Goal: Task Accomplishment & Management: Manage account settings

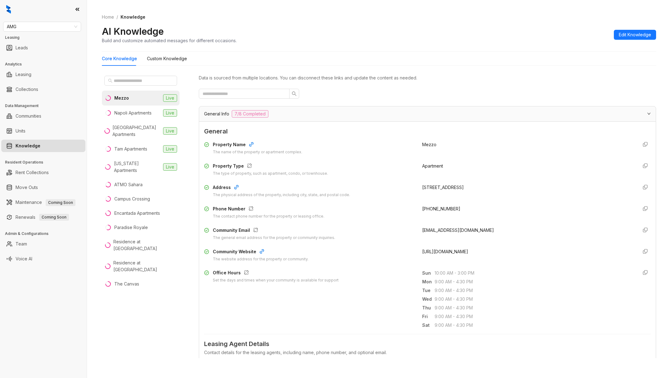
scroll to position [407, 0]
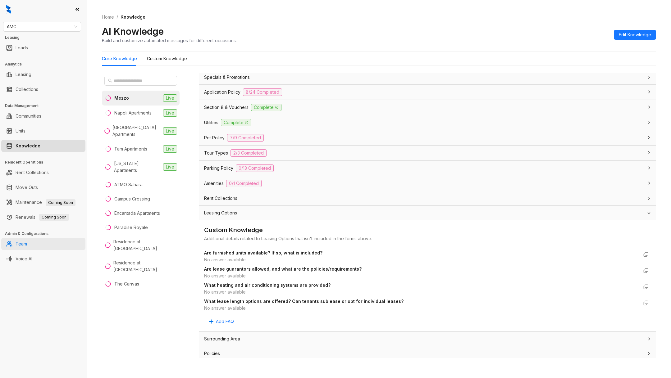
click at [27, 243] on link "Team" at bounding box center [21, 244] width 11 height 12
click at [16, 242] on link "Team" at bounding box center [21, 244] width 11 height 12
click at [21, 238] on link "Team" at bounding box center [21, 244] width 11 height 12
click at [18, 242] on link "Team" at bounding box center [21, 244] width 11 height 12
click at [26, 244] on link "Team" at bounding box center [21, 244] width 11 height 12
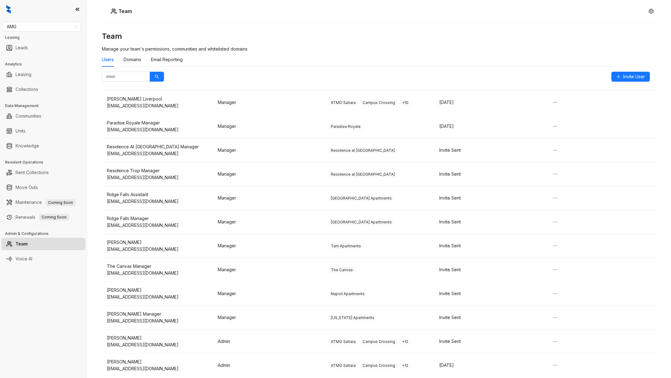
scroll to position [418, 0]
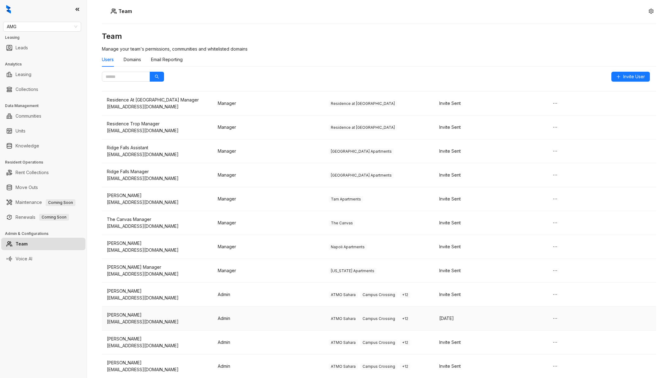
click at [403, 316] on span "+ 12" at bounding box center [405, 319] width 11 height 6
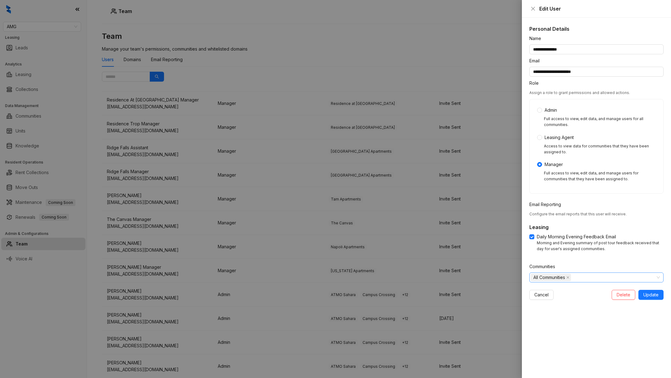
click at [551, 279] on span "All Communities" at bounding box center [549, 277] width 32 height 7
click at [534, 289] on icon "caret-down" at bounding box center [534, 290] width 3 height 3
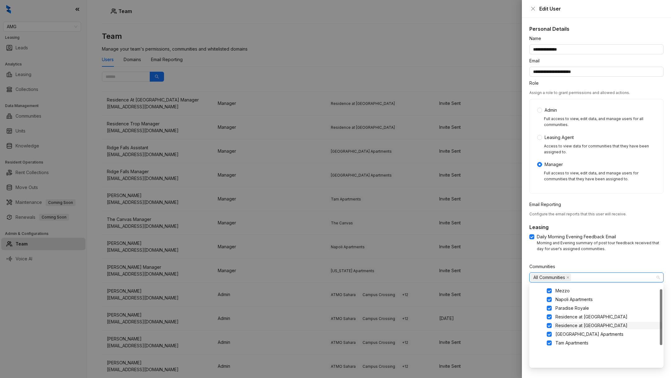
scroll to position [0, 0]
click at [541, 289] on span at bounding box center [541, 289] width 5 height 5
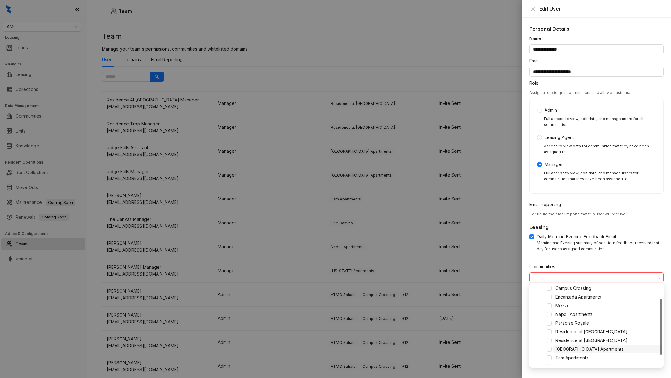
scroll to position [34, 0]
click at [550, 289] on span at bounding box center [549, 291] width 5 height 5
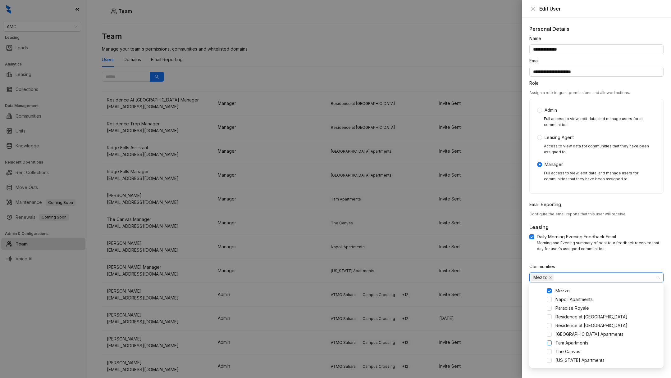
click at [550, 343] on span at bounding box center [549, 343] width 5 height 5
click at [550, 361] on span at bounding box center [549, 360] width 5 height 5
click at [550, 334] on span at bounding box center [549, 334] width 5 height 5
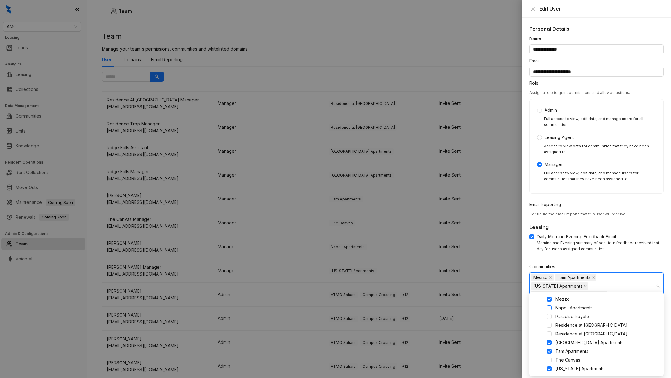
click at [549, 306] on span at bounding box center [549, 308] width 5 height 5
click at [579, 259] on form "**********" at bounding box center [596, 176] width 134 height 282
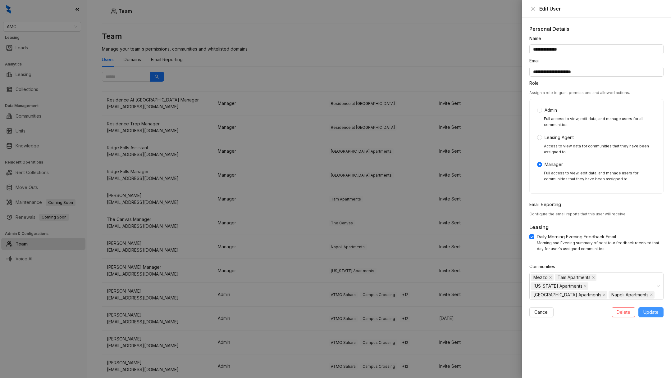
click at [648, 309] on span "Update" at bounding box center [650, 312] width 15 height 7
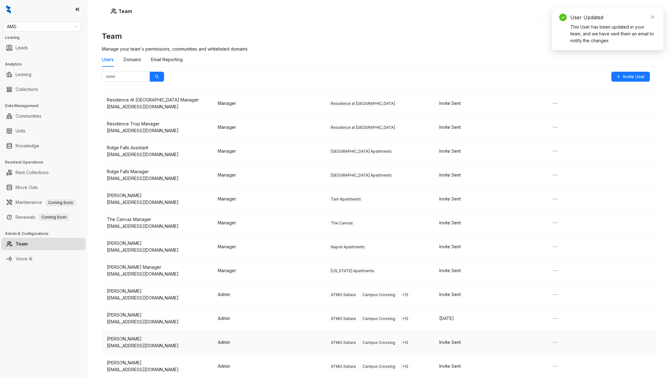
click at [383, 342] on span "Campus Crossing" at bounding box center [378, 343] width 37 height 6
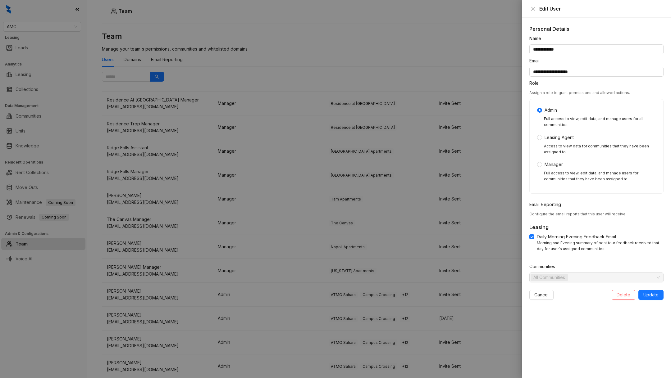
click at [540, 278] on span "All Communities" at bounding box center [549, 277] width 32 height 7
click at [539, 167] on label "Manager" at bounding box center [551, 164] width 28 height 7
click at [542, 273] on div "All Communities" at bounding box center [551, 277] width 42 height 9
click at [533, 291] on icon "caret-down" at bounding box center [534, 290] width 3 height 3
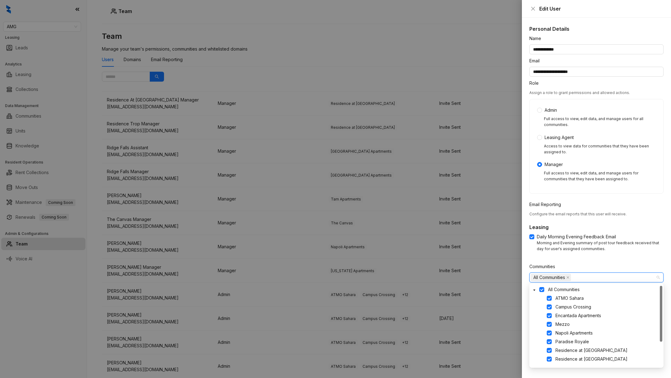
click at [537, 285] on div "All Communities ATMO Sahara Campus Crossing Encantada Apartments Mezzo Napoli A…" at bounding box center [596, 326] width 134 height 84
click at [543, 288] on span at bounding box center [541, 289] width 5 height 5
click at [548, 322] on span at bounding box center [549, 324] width 5 height 5
click at [550, 333] on span at bounding box center [549, 333] width 5 height 5
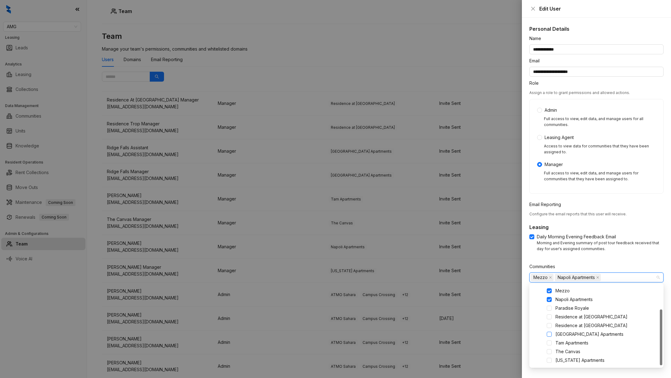
click at [549, 334] on span at bounding box center [549, 334] width 5 height 5
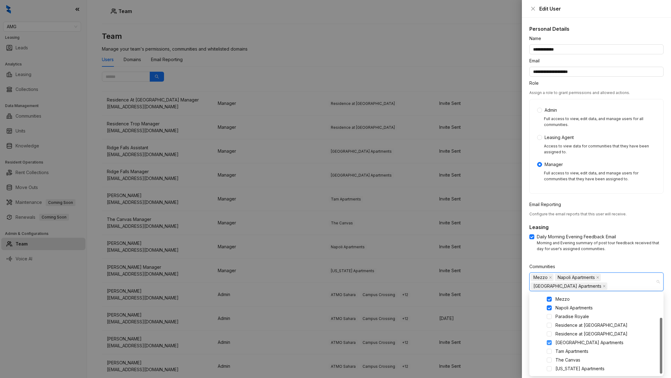
click at [549, 341] on span at bounding box center [549, 342] width 5 height 5
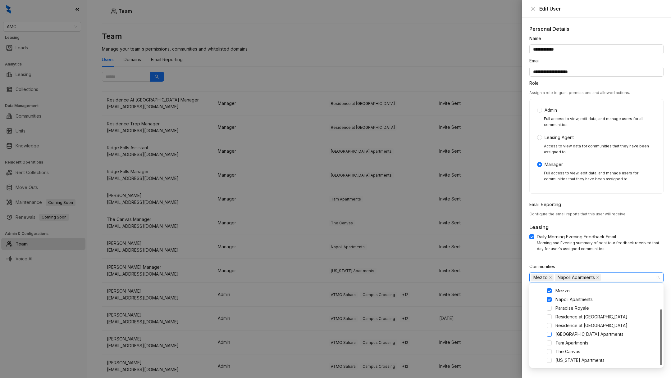
click at [548, 333] on span at bounding box center [549, 334] width 5 height 5
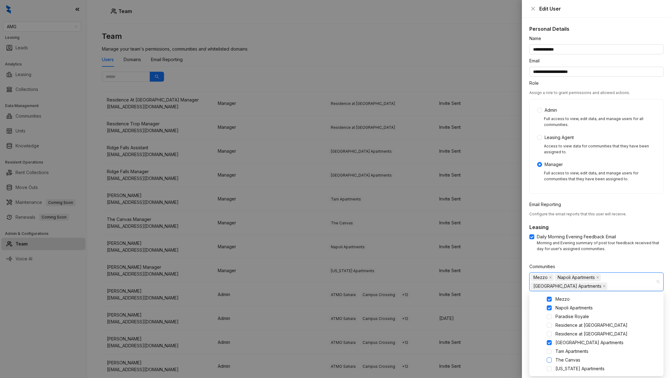
click at [550, 362] on span at bounding box center [549, 360] width 5 height 5
click at [550, 361] on span at bounding box center [549, 360] width 5 height 5
click at [550, 352] on span at bounding box center [549, 351] width 5 height 5
click at [549, 370] on span at bounding box center [549, 369] width 5 height 5
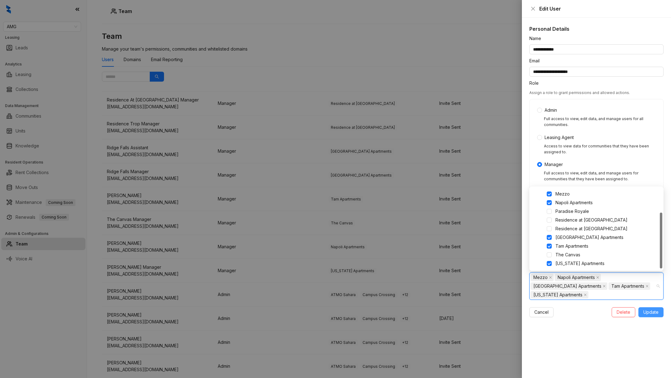
click at [647, 313] on span "Update" at bounding box center [650, 312] width 15 height 7
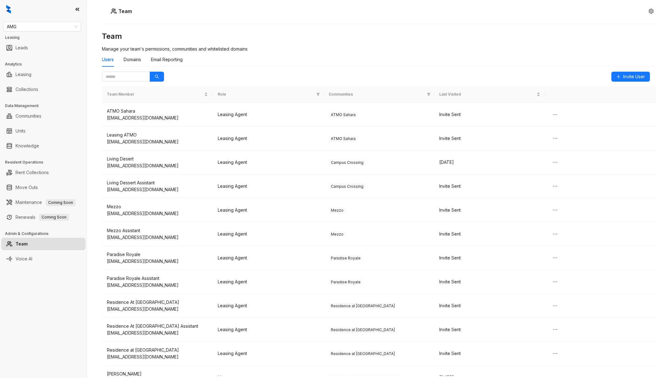
click at [30, 17] on div at bounding box center [43, 9] width 87 height 19
click at [39, 27] on span "AMG" at bounding box center [42, 26] width 71 height 9
type input "****"
click at [45, 40] on div "Case and Associates" at bounding box center [42, 39] width 68 height 7
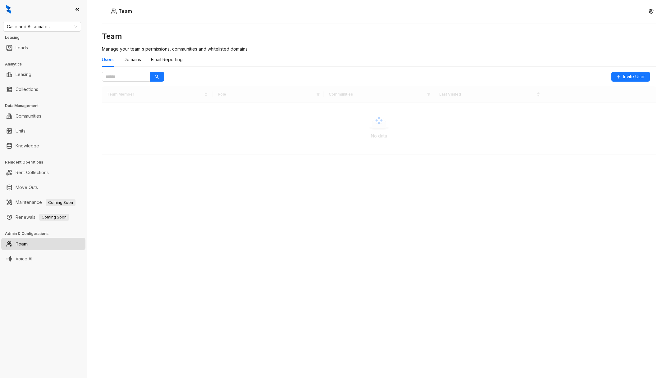
click at [27, 189] on link "Move Outs" at bounding box center [27, 187] width 22 height 12
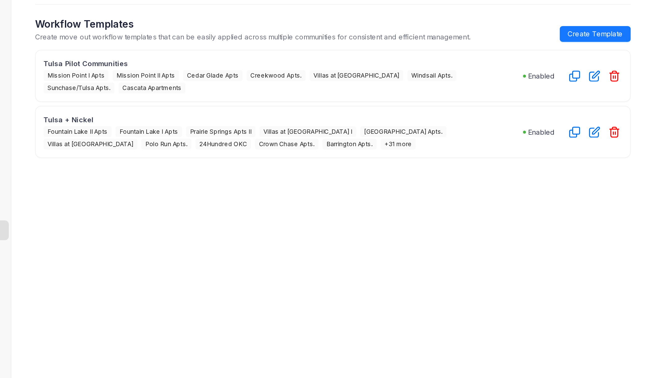
click at [318, 133] on span "+31 more" at bounding box center [329, 133] width 22 height 7
click at [451, 126] on icon "button" at bounding box center [452, 126] width 6 height 6
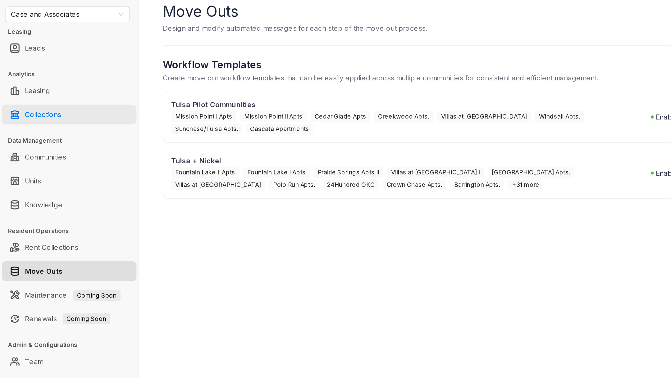
click at [38, 92] on link "Collections" at bounding box center [27, 89] width 23 height 12
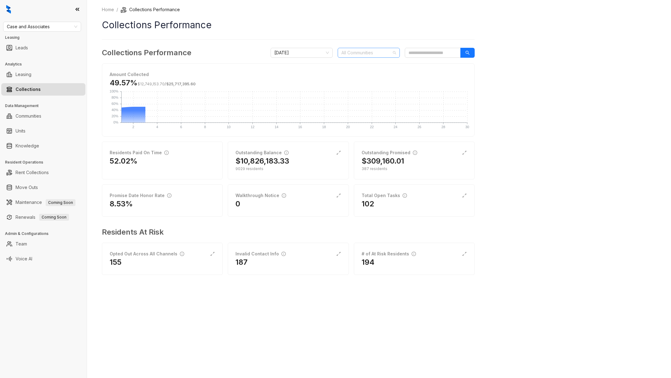
click at [379, 54] on div at bounding box center [365, 52] width 53 height 9
type input "*****"
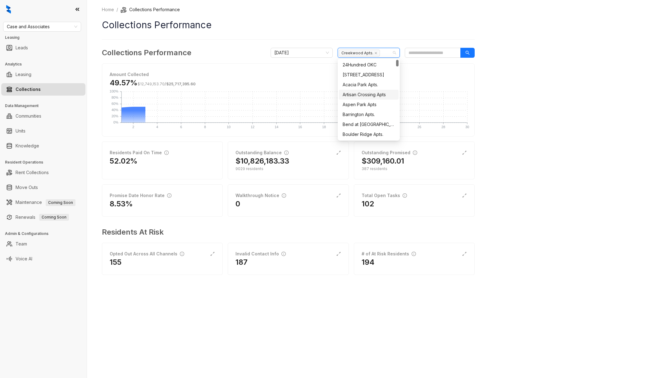
click at [535, 113] on div "Home / Collections Performance Collections Performance Collections Performance …" at bounding box center [379, 189] width 584 height 378
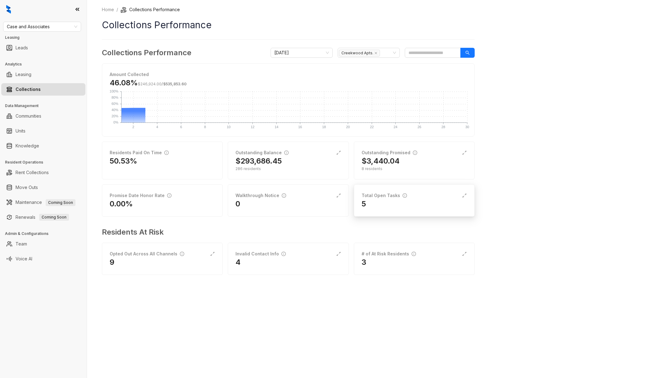
click at [393, 203] on div "5" at bounding box center [414, 204] width 105 height 10
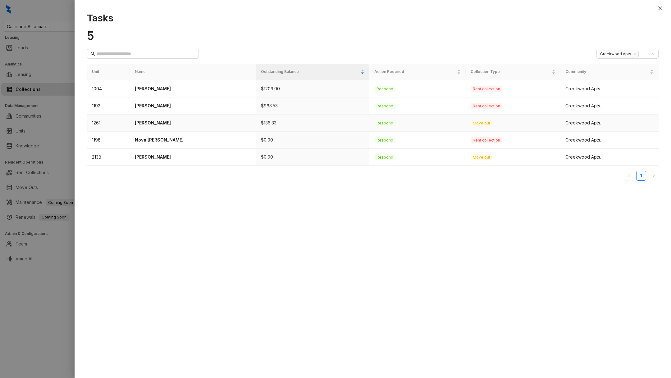
click at [153, 122] on p "Vanessa Qualls" at bounding box center [193, 123] width 116 height 7
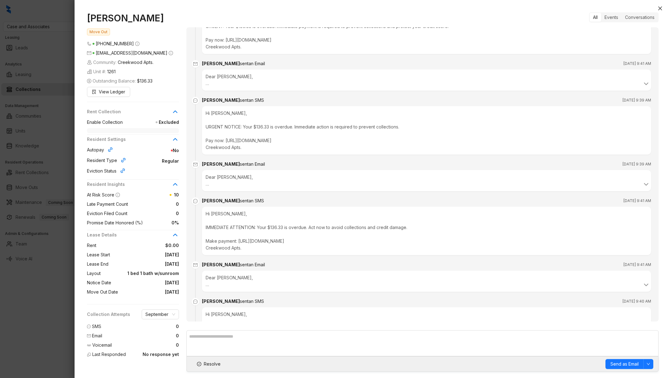
scroll to position [1340, 0]
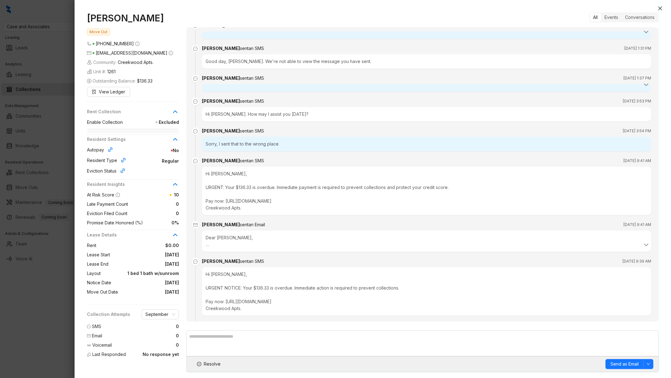
click at [21, 336] on div at bounding box center [335, 189] width 671 height 378
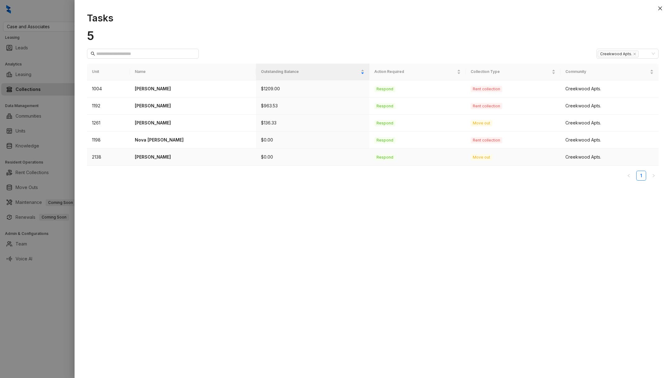
click at [156, 152] on td "Sarah LaJaunie" at bounding box center [193, 157] width 126 height 17
click at [32, 285] on div at bounding box center [335, 189] width 671 height 378
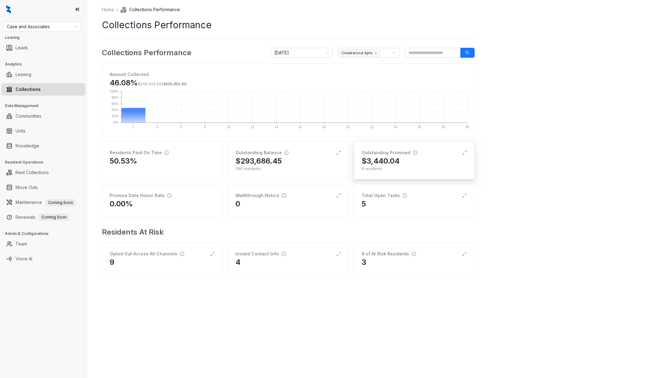
click at [377, 156] on h2 "$3,440.04" at bounding box center [381, 161] width 38 height 10
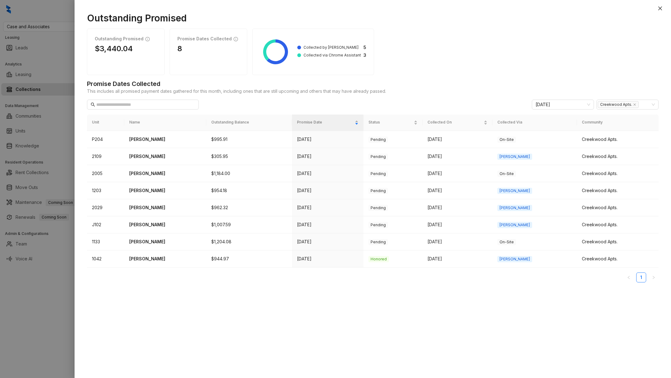
click at [46, 336] on div at bounding box center [335, 189] width 671 height 378
